Goal: Task Accomplishment & Management: Use online tool/utility

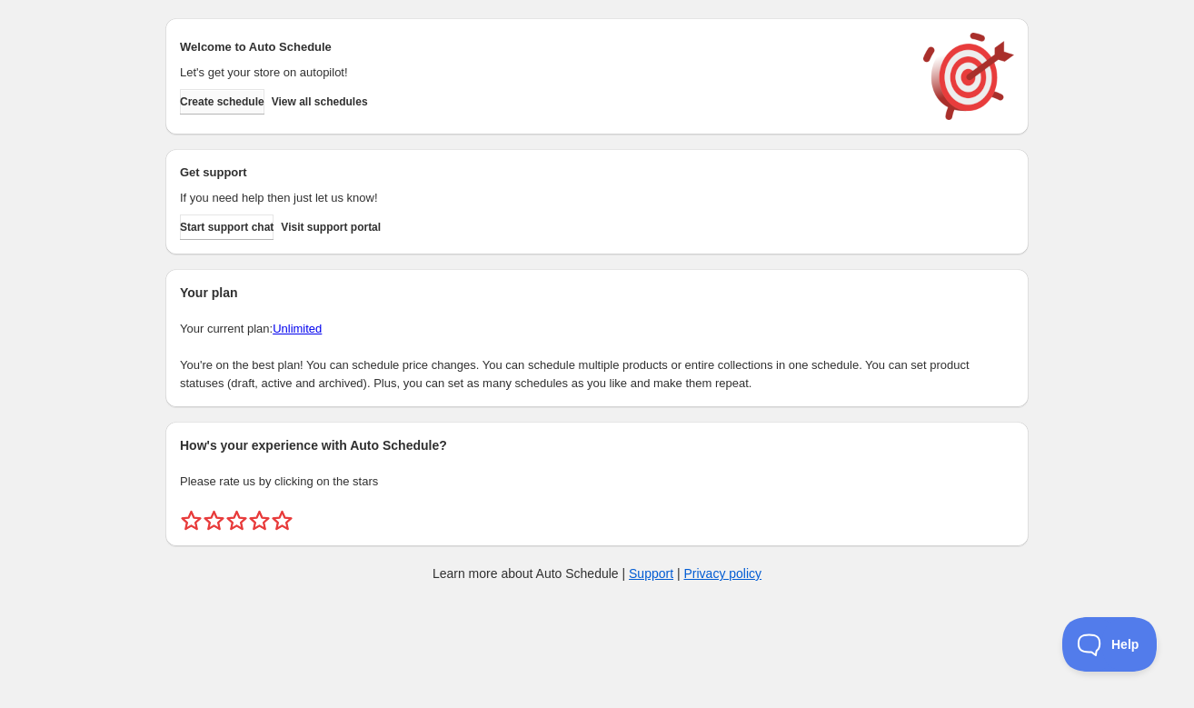
click at [234, 103] on span "Create schedule" at bounding box center [222, 102] width 85 height 15
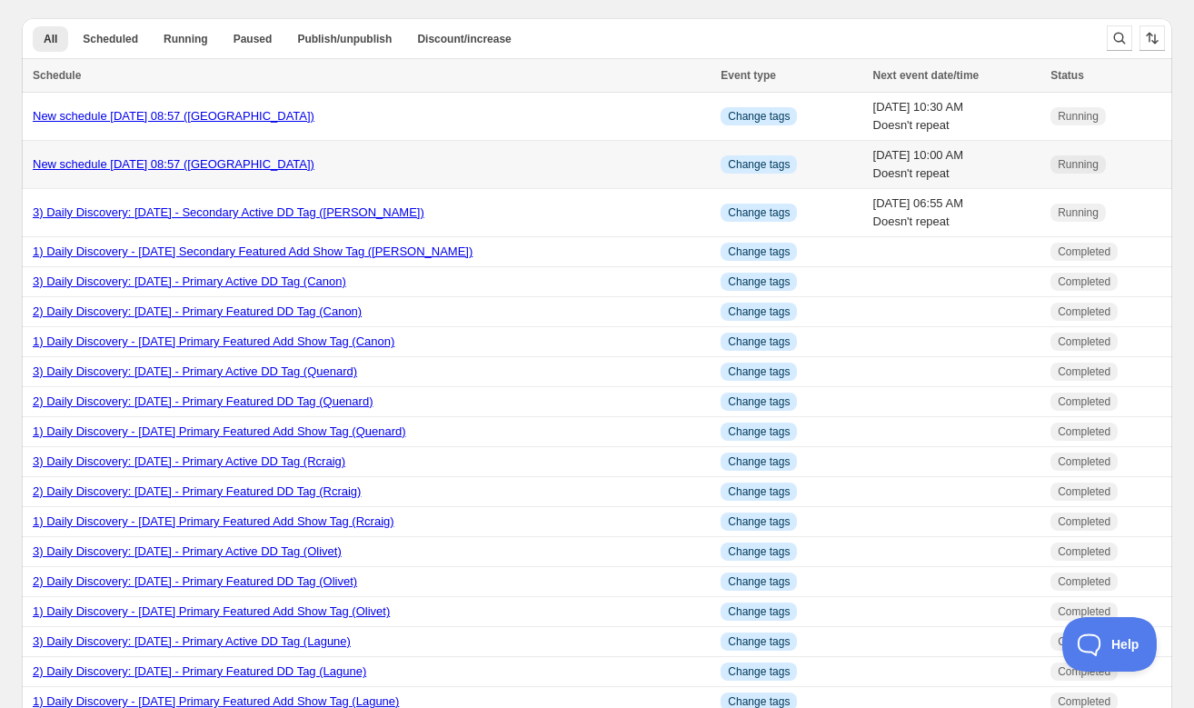
click at [216, 161] on link "New schedule [DATE] 08:57 ([GEOGRAPHIC_DATA])" at bounding box center [174, 164] width 282 height 14
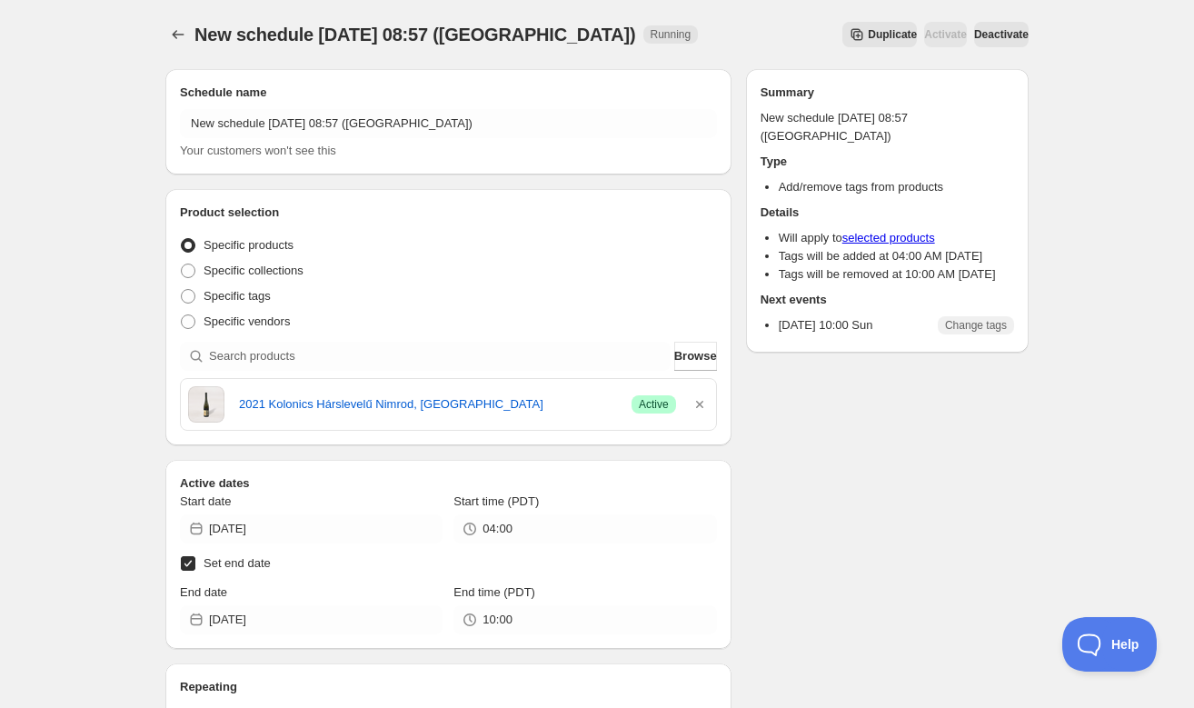
click at [868, 30] on span "Duplicate" at bounding box center [892, 34] width 49 height 15
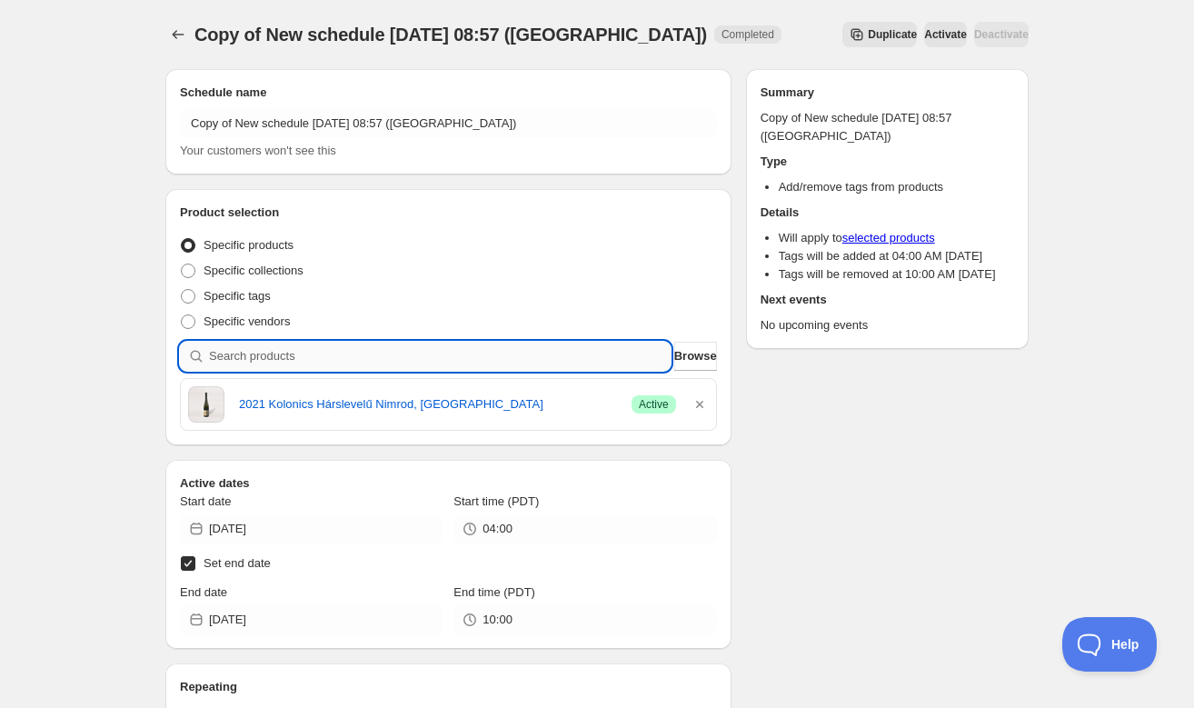
click at [554, 358] on input "search" at bounding box center [440, 356] width 462 height 29
paste input "SOMM2510-DRP22PVB-750"
type input "SOMM2510-DRP22PVB-750"
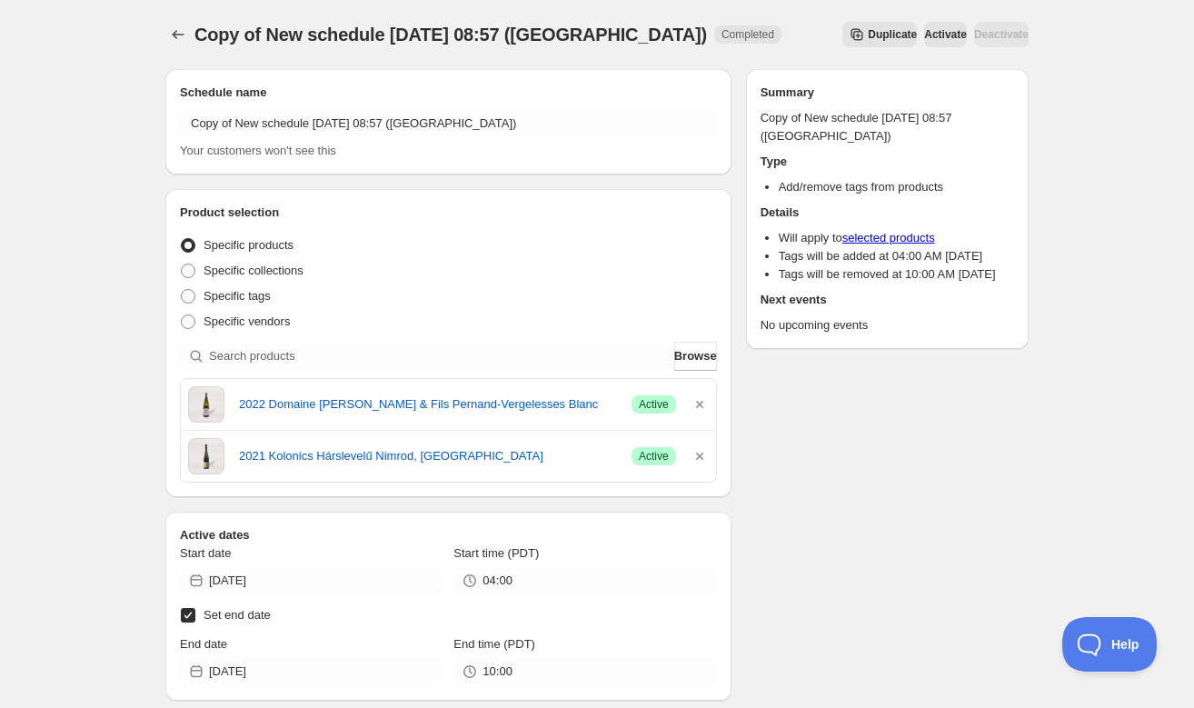
click at [714, 455] on div "2021 Kolonics Hárslevelű Nimrod, [PERSON_NAME] Success Active" at bounding box center [448, 456] width 535 height 51
click at [700, 455] on icon "button" at bounding box center [699, 456] width 7 height 7
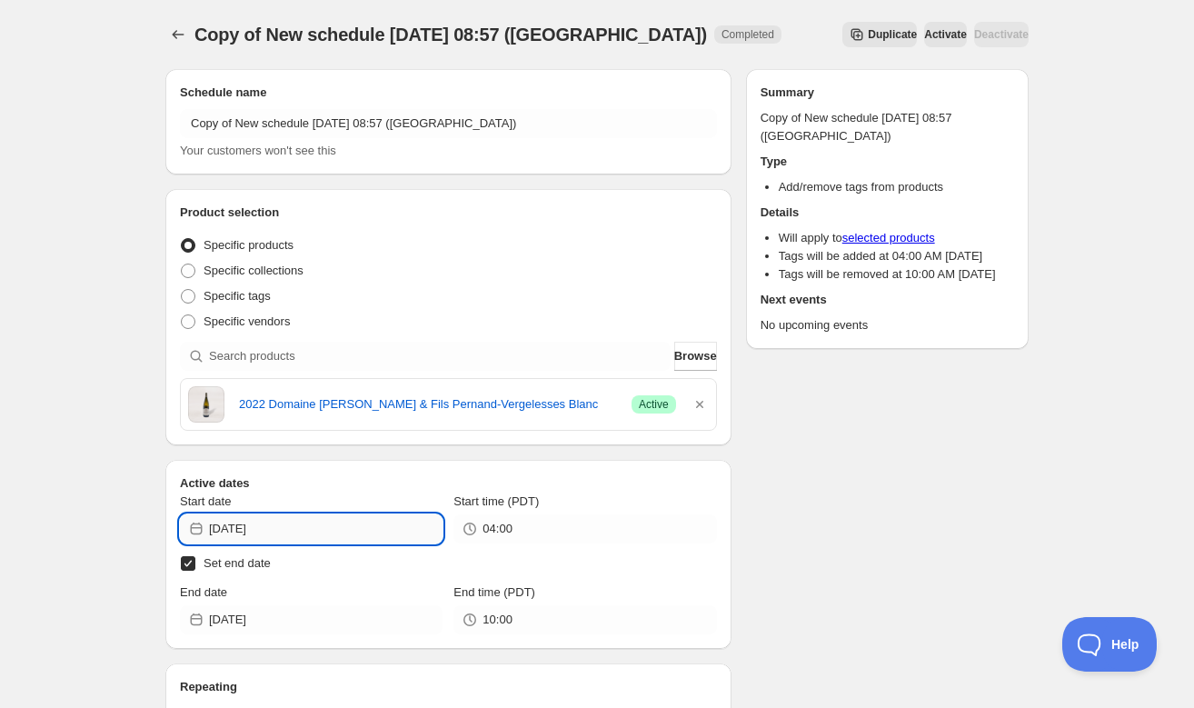
click at [360, 522] on input "[DATE]" at bounding box center [326, 528] width 234 height 29
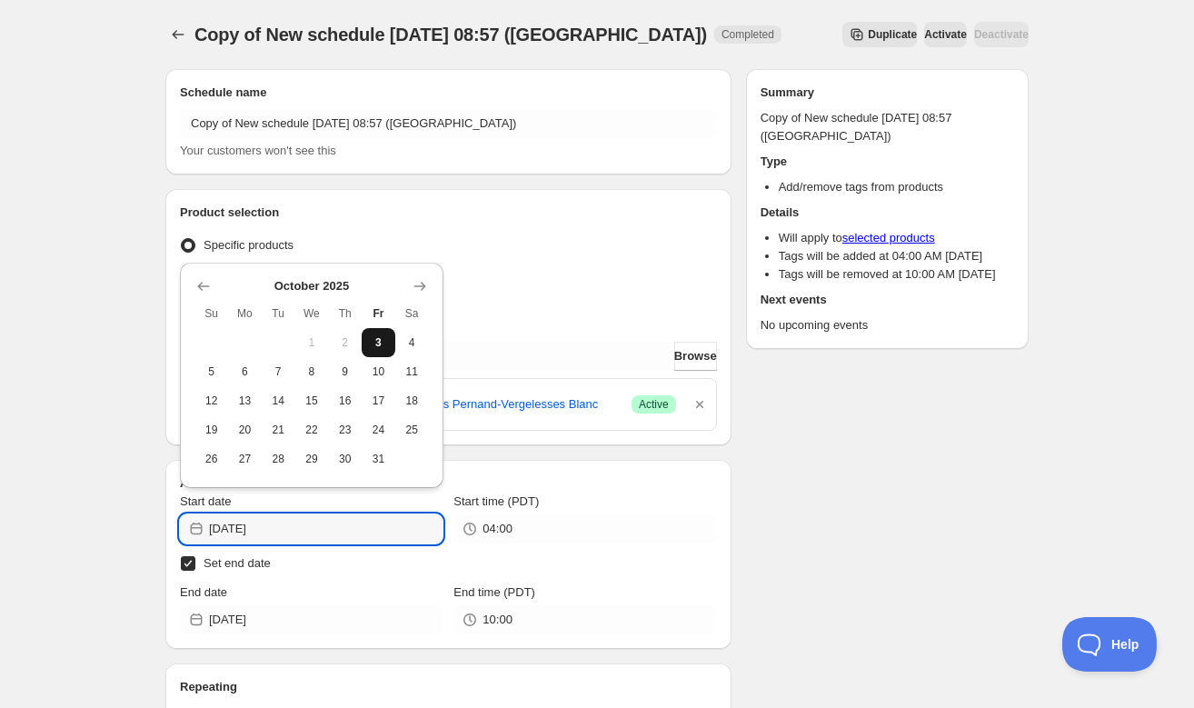
click at [386, 344] on span "3" at bounding box center [378, 342] width 19 height 15
type input "[DATE]"
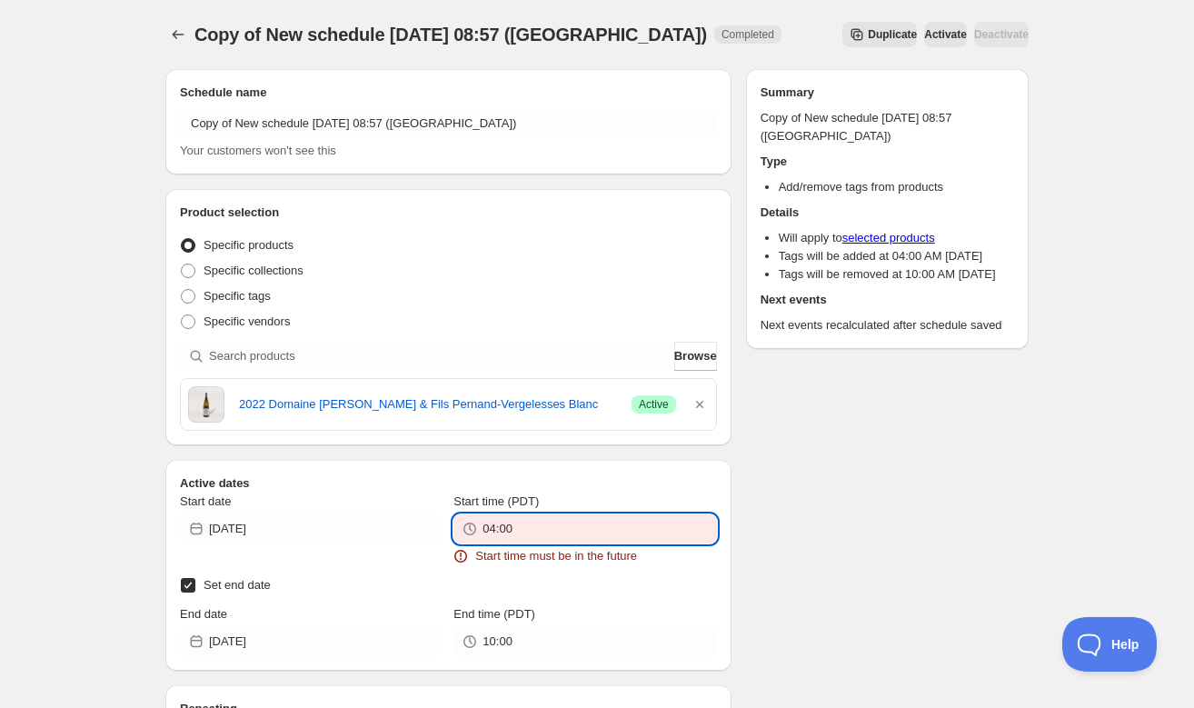
click at [515, 527] on input "04:00" at bounding box center [600, 528] width 234 height 29
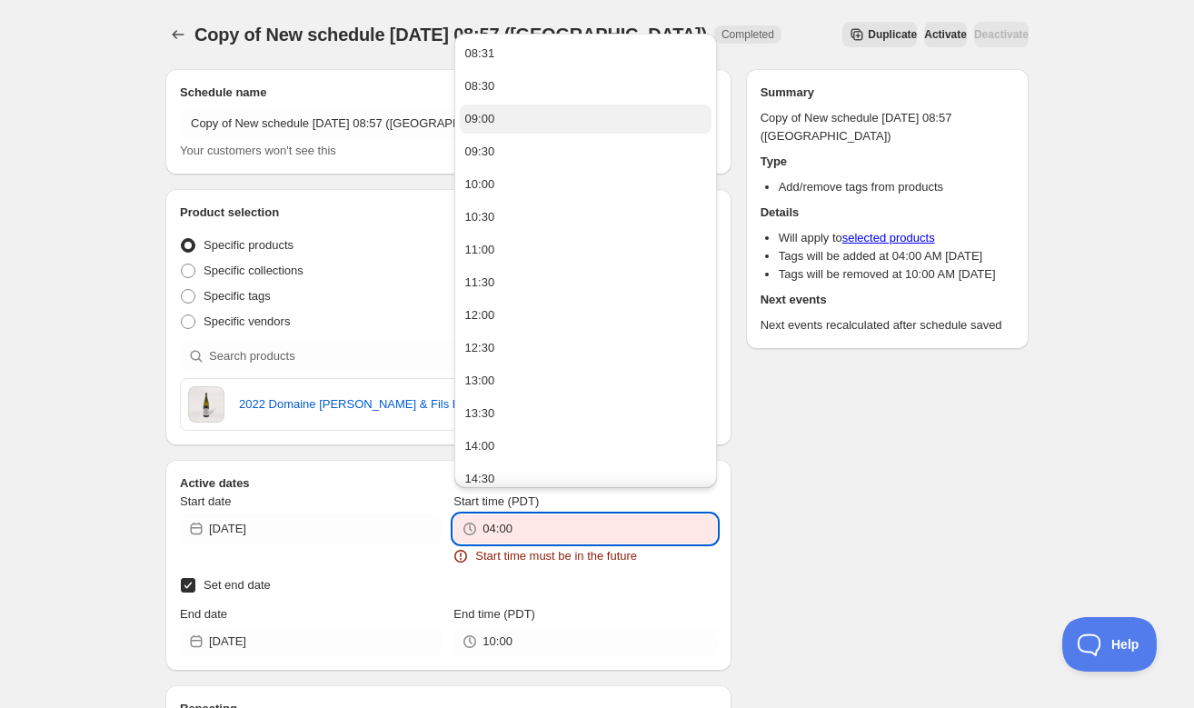
click at [489, 112] on div "09:00" at bounding box center [480, 119] width 30 height 18
type input "09:00"
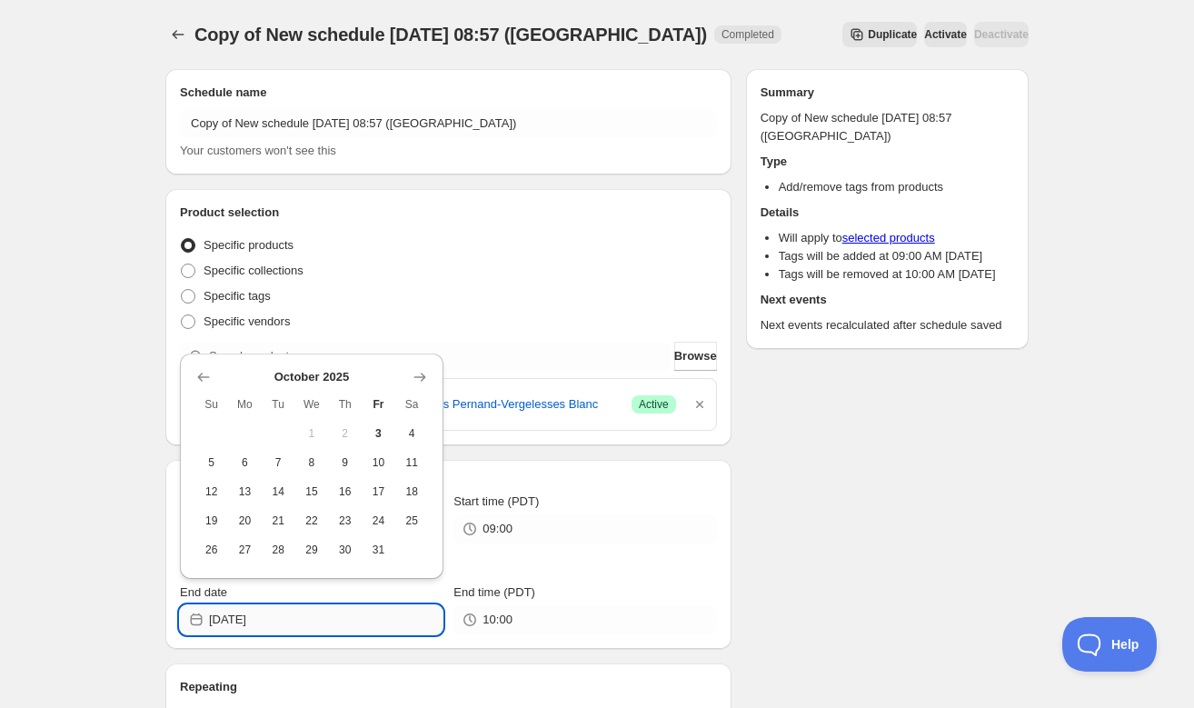
click at [299, 620] on input "[DATE]" at bounding box center [326, 619] width 234 height 29
click at [247, 487] on span "13" at bounding box center [244, 491] width 19 height 15
type input "[DATE]"
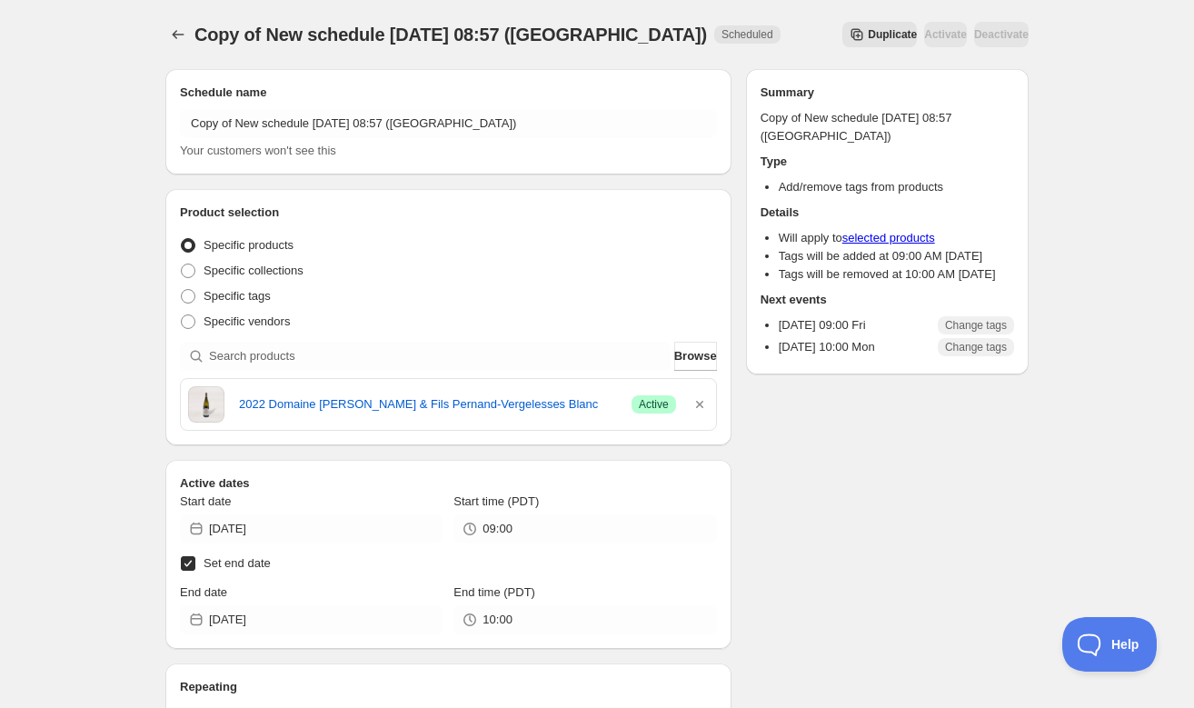
scroll to position [1, 0]
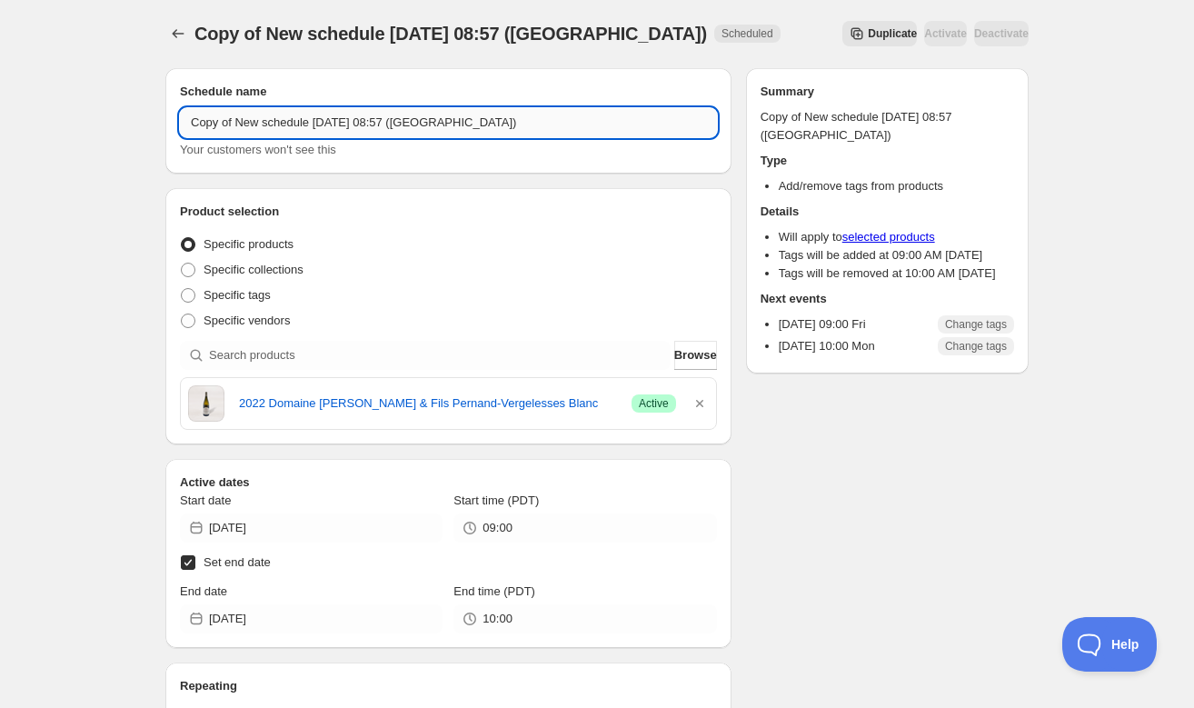
click at [240, 120] on input "Copy of New schedule [DATE] 08:57 ([GEOGRAPHIC_DATA])" at bounding box center [448, 122] width 537 height 29
drag, startPoint x: 240, startPoint y: 120, endPoint x: 181, endPoint y: 122, distance: 59.1
click at [181, 122] on input "Copy of New schedule [DATE] 08:57 ([GEOGRAPHIC_DATA])" at bounding box center [448, 123] width 537 height 29
drag, startPoint x: 464, startPoint y: 122, endPoint x: 175, endPoint y: 117, distance: 289.1
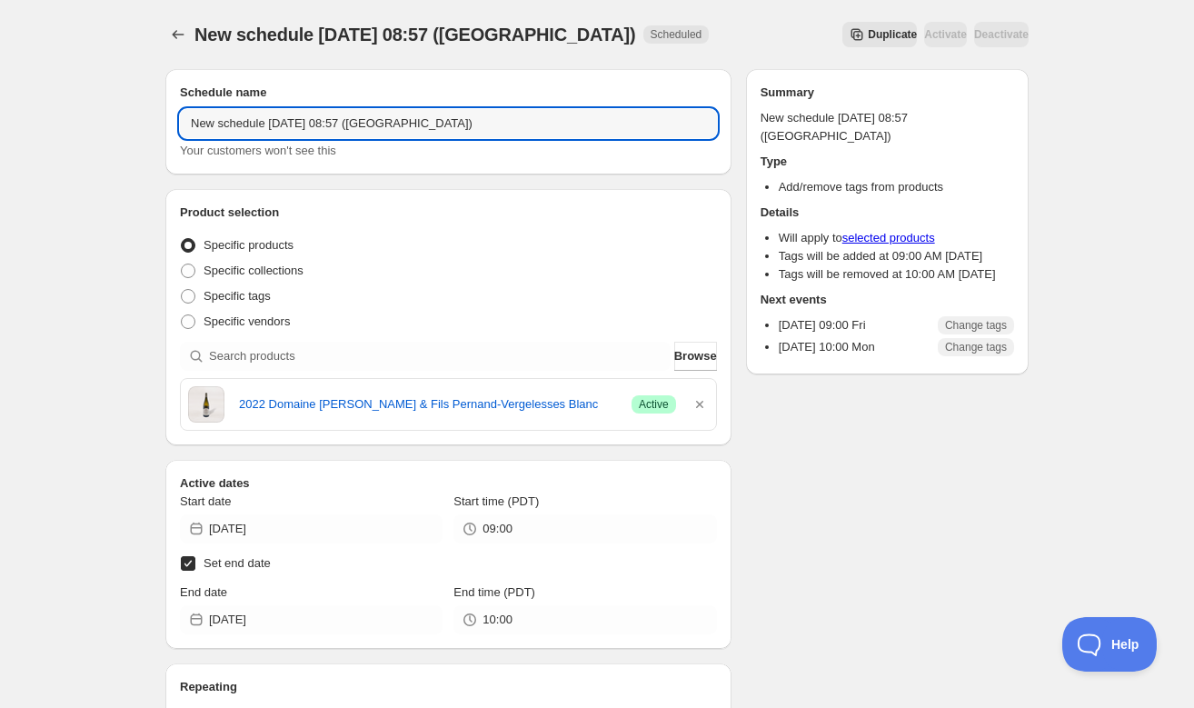
click at [175, 117] on div "Schedule name New schedule [DATE] 08:57 (Kolonics) Your customers won't see this" at bounding box center [448, 121] width 566 height 105
type input "DD 10:03.2025 (2022 Domain [PERSON_NAME])"
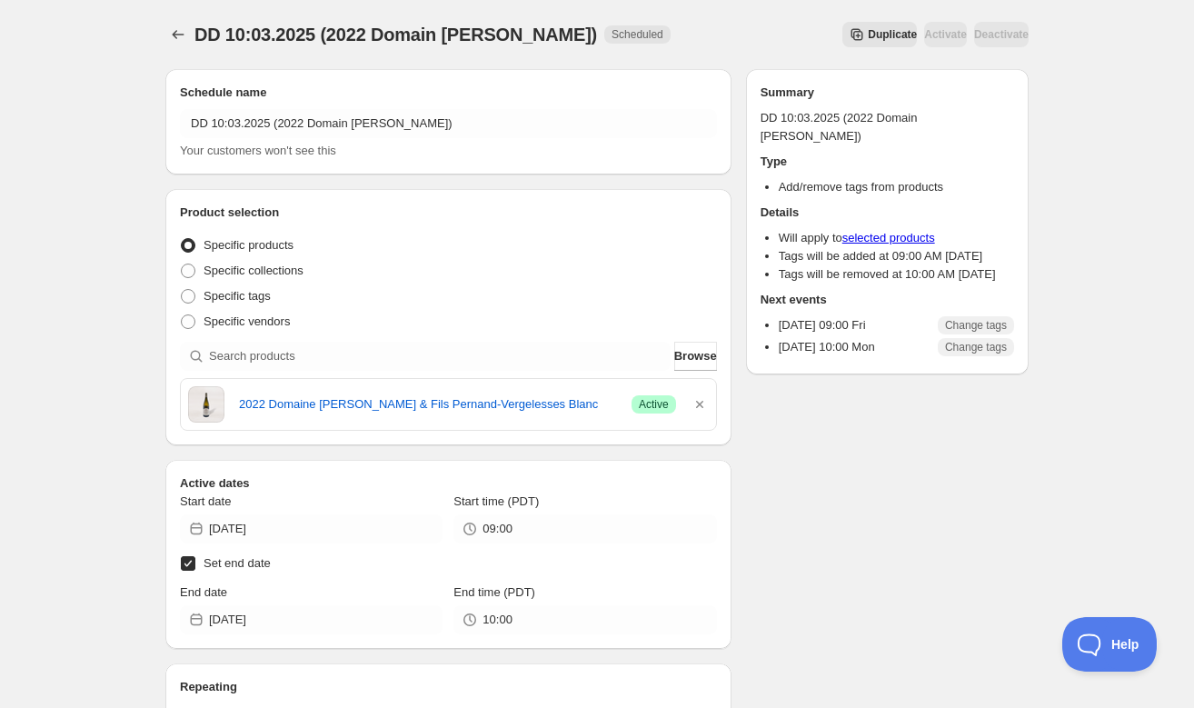
click at [868, 31] on span "Duplicate" at bounding box center [892, 34] width 49 height 15
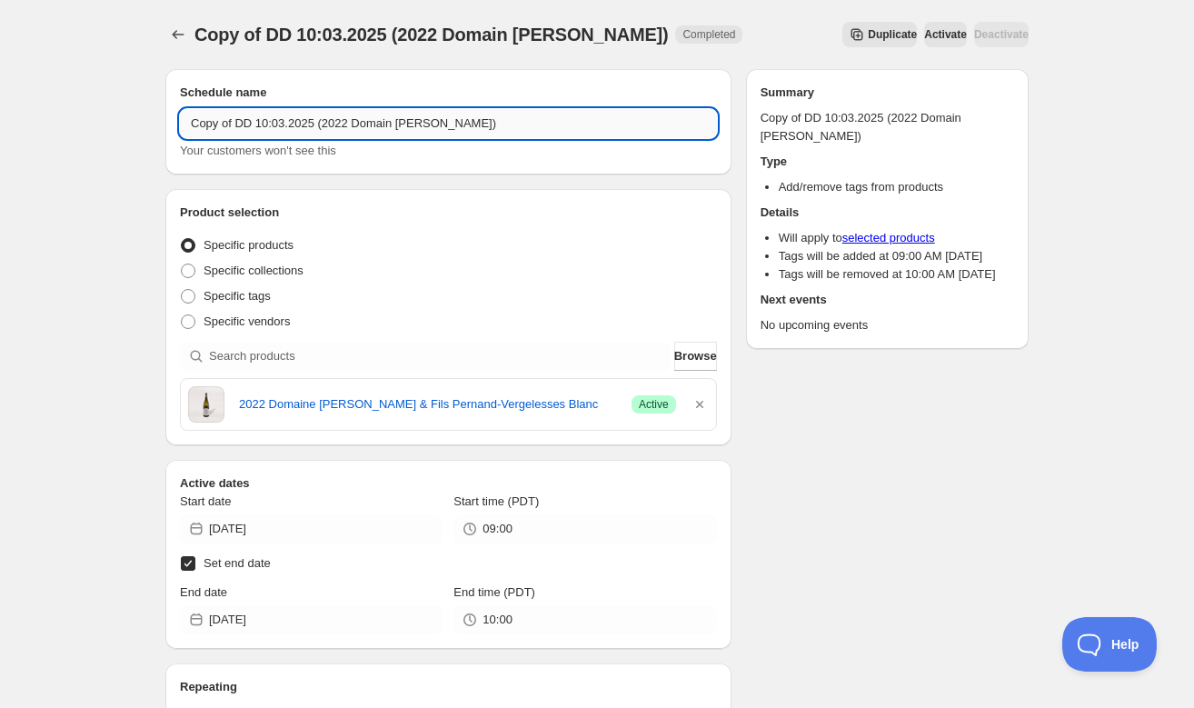
click at [236, 122] on input "Copy of DD 10:03.2025 (2022 Domain [PERSON_NAME])" at bounding box center [448, 123] width 537 height 29
drag, startPoint x: 241, startPoint y: 122, endPoint x: 239, endPoint y: 132, distance: 10.2
click at [241, 122] on input "DD 10:03.2025 (2022 Domain [PERSON_NAME])" at bounding box center [448, 123] width 537 height 29
type input "DD 10:04.2025 (2022 Domain [PERSON_NAME])"
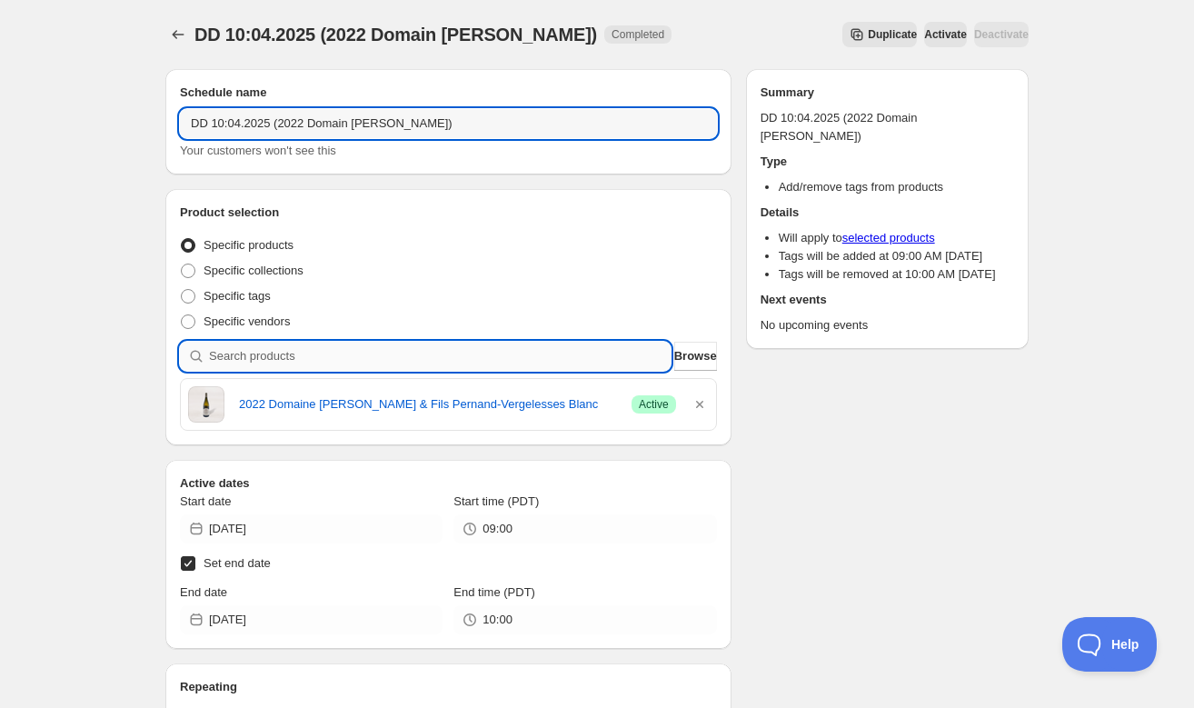
click at [485, 350] on input "search" at bounding box center [440, 356] width 462 height 29
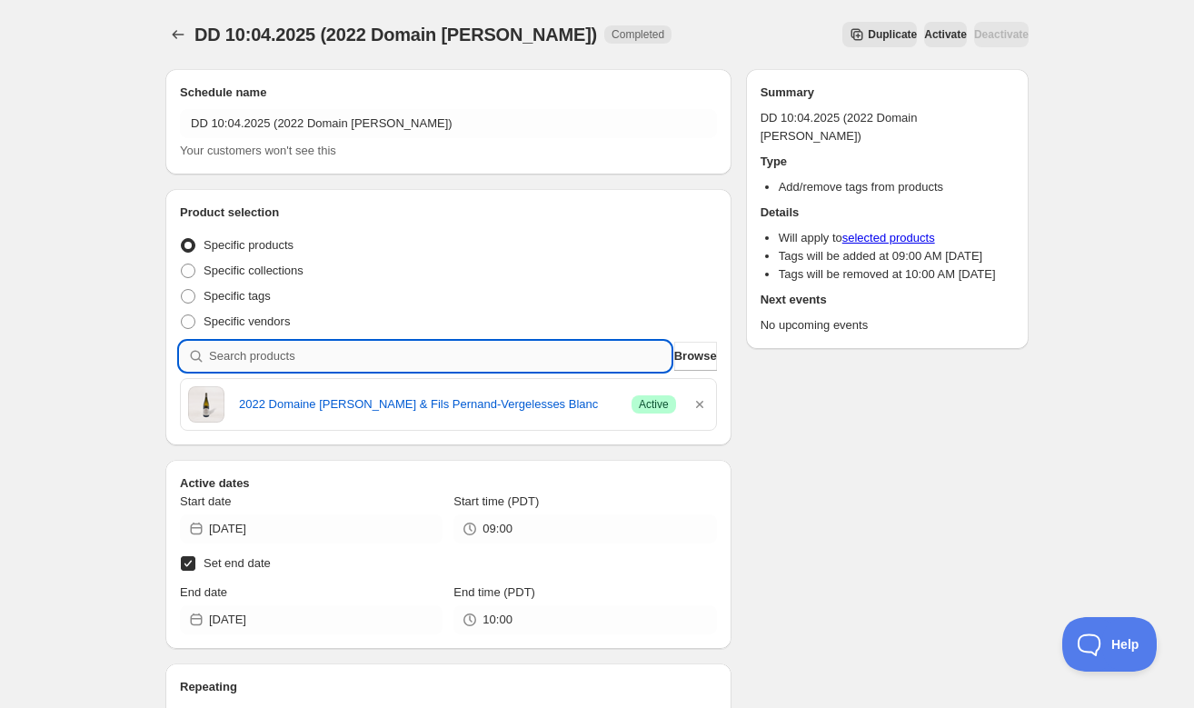
paste input "SOMM2510-CDG20MAR-750"
type input "SOMM2510-CDG20MAR-750"
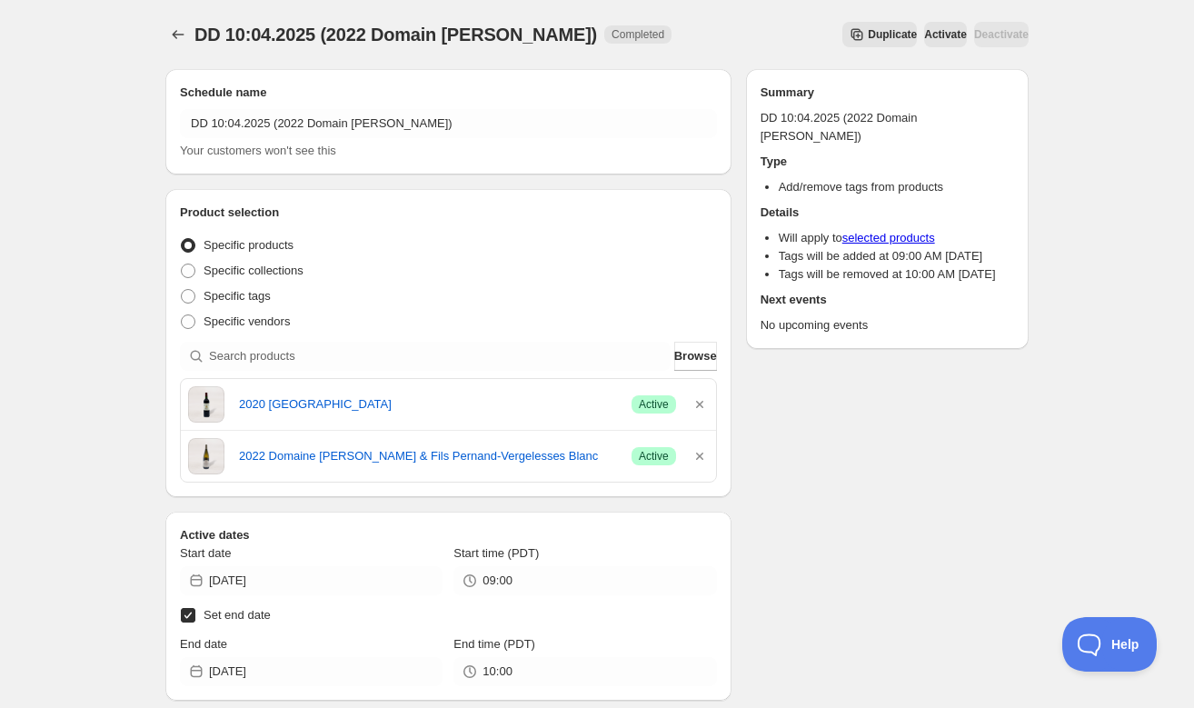
click at [696, 455] on icon "button" at bounding box center [700, 456] width 18 height 18
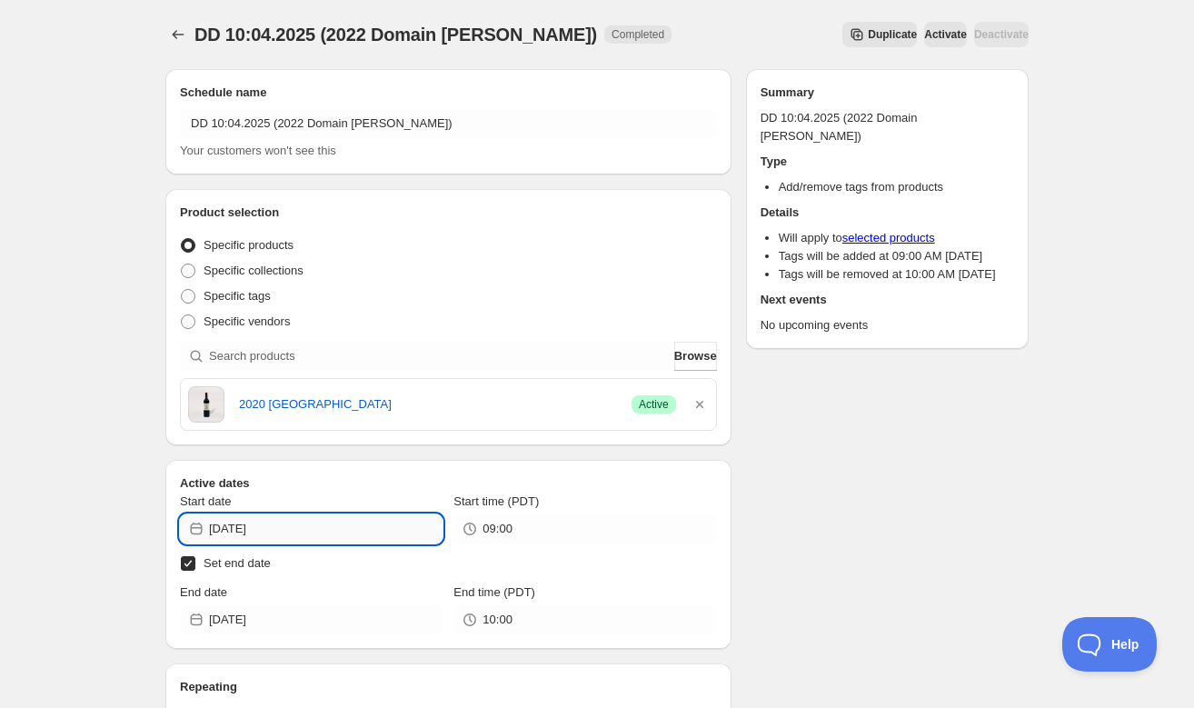
click at [276, 528] on input "[DATE]" at bounding box center [326, 528] width 234 height 29
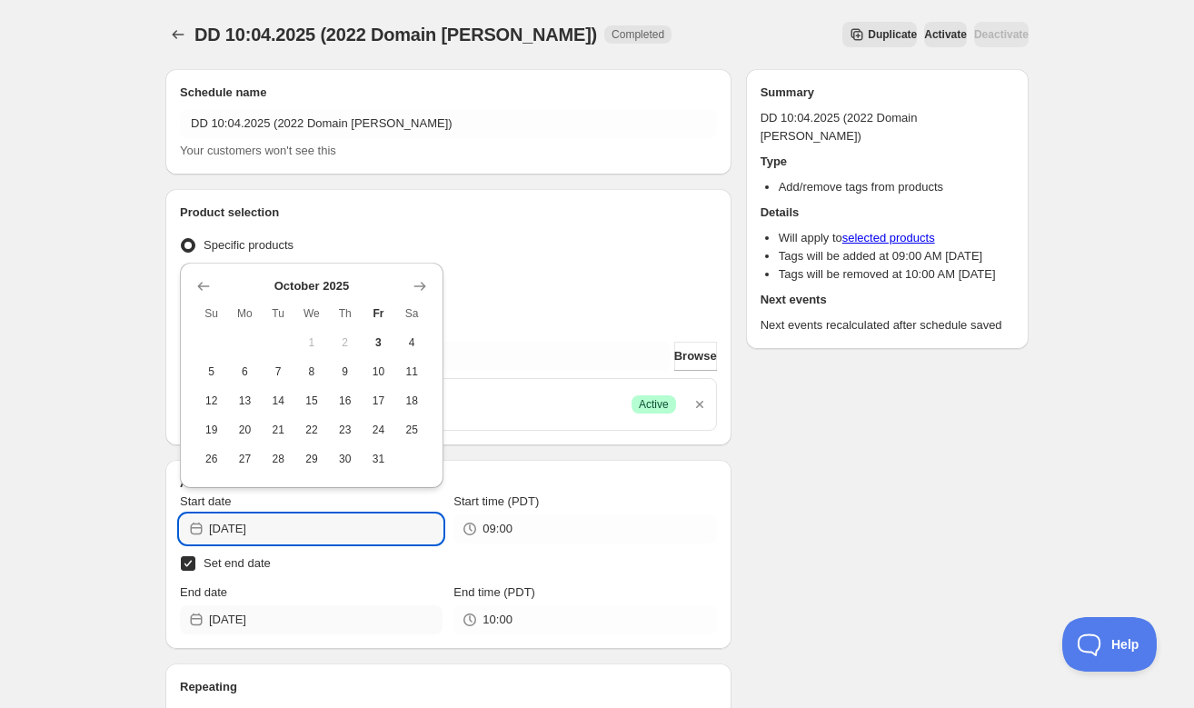
type input "[DATE]"
click at [370, 609] on input "[DATE]" at bounding box center [326, 619] width 234 height 29
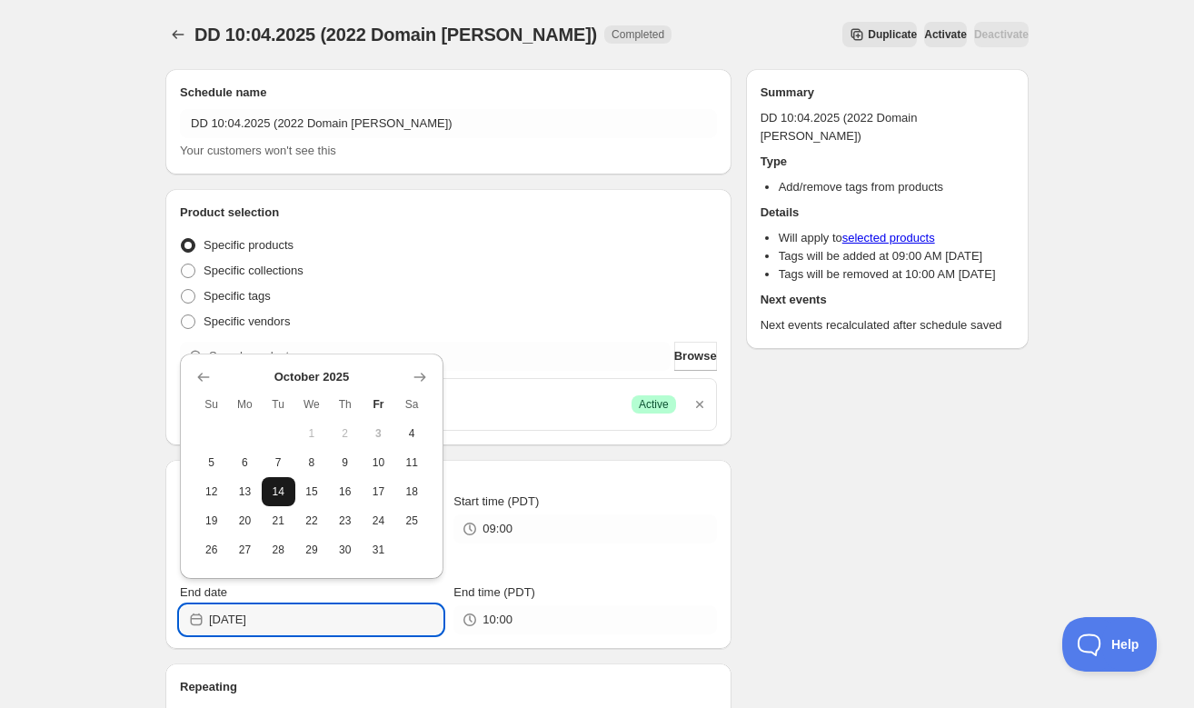
click at [275, 488] on span "14" at bounding box center [278, 491] width 19 height 15
type input "[DATE]"
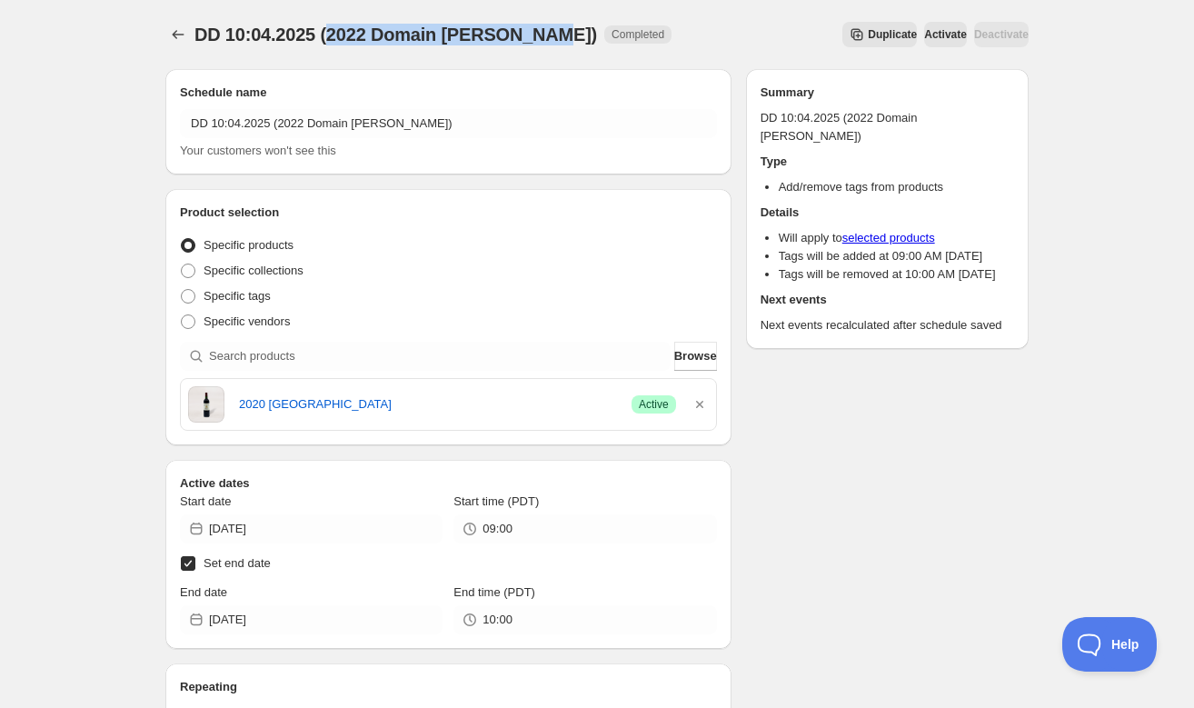
drag, startPoint x: 537, startPoint y: 37, endPoint x: 338, endPoint y: 41, distance: 199.1
click at [338, 41] on span "DD 10:04.2025 (2022 Domain [PERSON_NAME])" at bounding box center [396, 35] width 403 height 20
click at [493, 38] on span "DD 10:04.2025 (2022 Domain [PERSON_NAME])" at bounding box center [396, 35] width 403 height 20
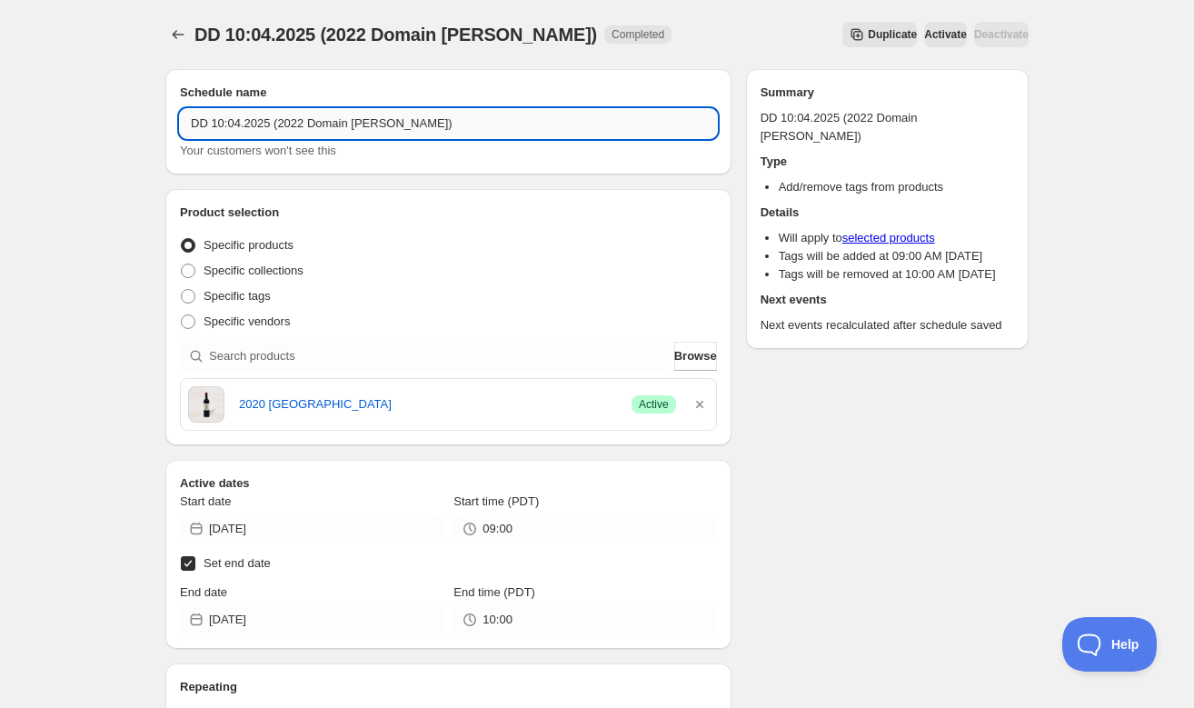
drag, startPoint x: 417, startPoint y: 123, endPoint x: 305, endPoint y: 124, distance: 111.8
click at [305, 124] on input "DD 10:04.2025 (2022 Domain [PERSON_NAME])" at bounding box center [448, 123] width 537 height 29
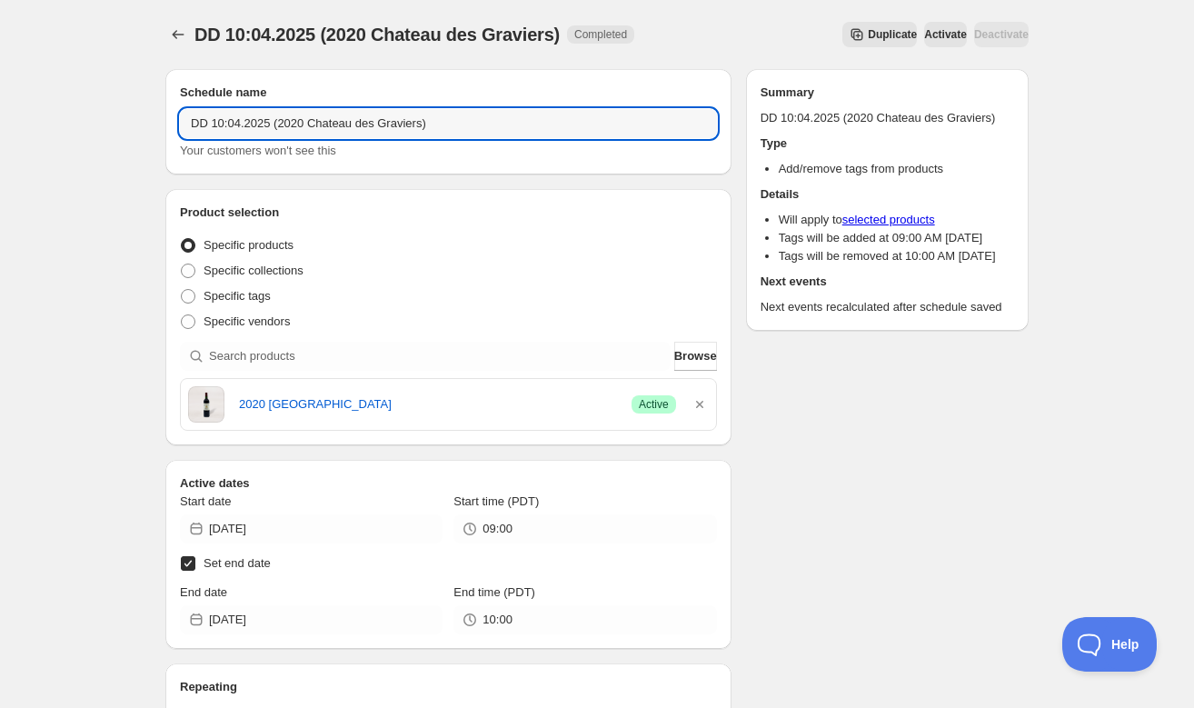
type input "DD 10:04.2025 (2020 Chateau des Graviers)"
